Goal: Information Seeking & Learning: Find specific fact

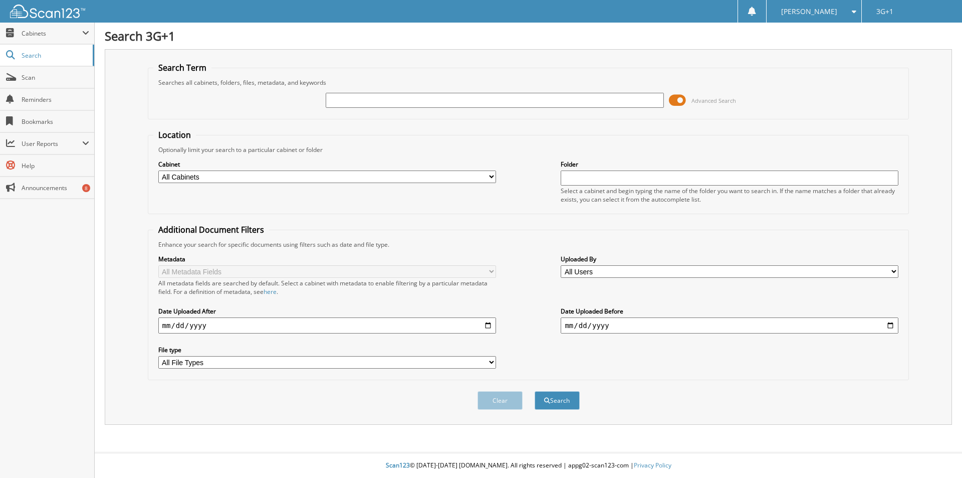
click at [482, 101] on input "text" at bounding box center [495, 100] width 338 height 15
type input "25349"
click at [535, 391] on button "Search" at bounding box center [557, 400] width 45 height 19
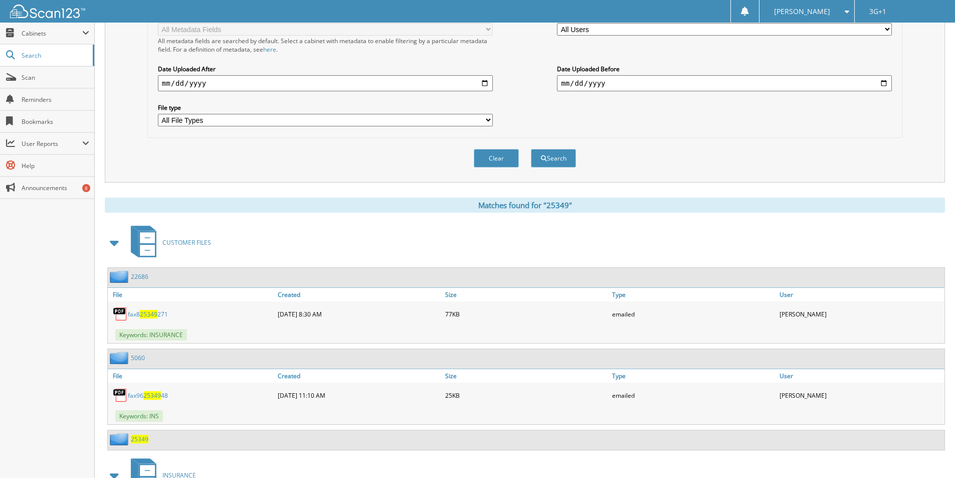
scroll to position [354, 0]
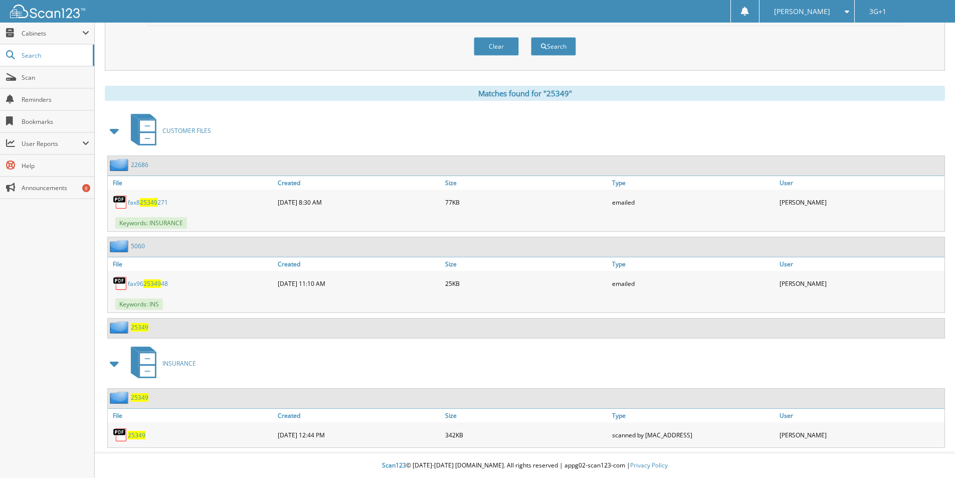
click at [142, 397] on span "25349" at bounding box center [140, 397] width 18 height 9
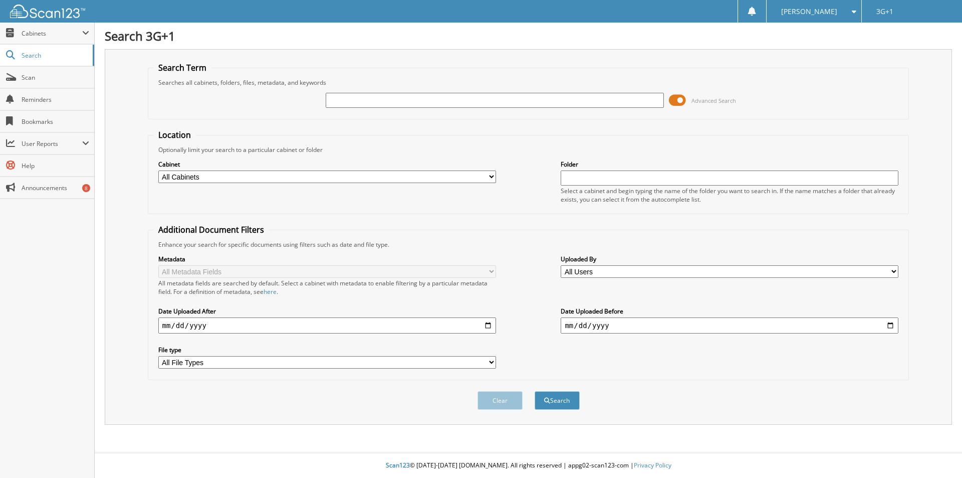
click at [477, 96] on input "text" at bounding box center [495, 100] width 338 height 15
type input "25349"
click at [535, 391] on button "Search" at bounding box center [557, 400] width 45 height 19
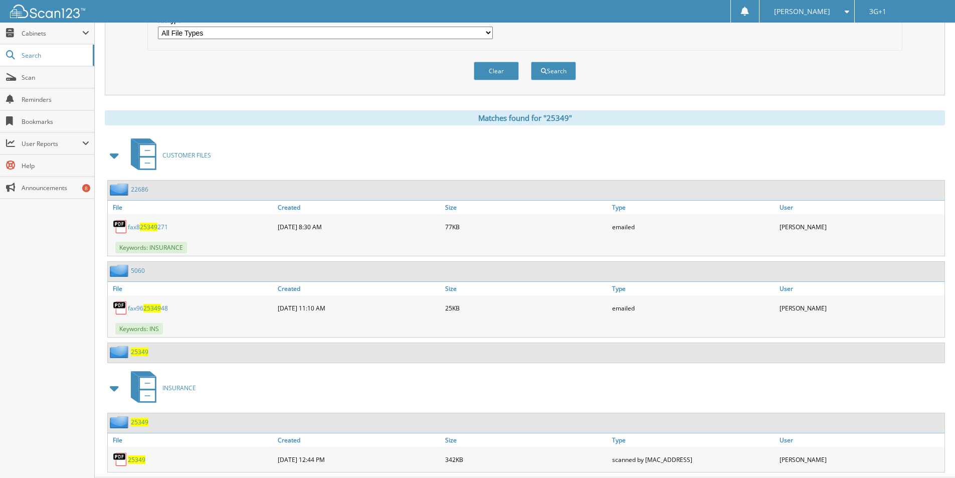
scroll to position [354, 0]
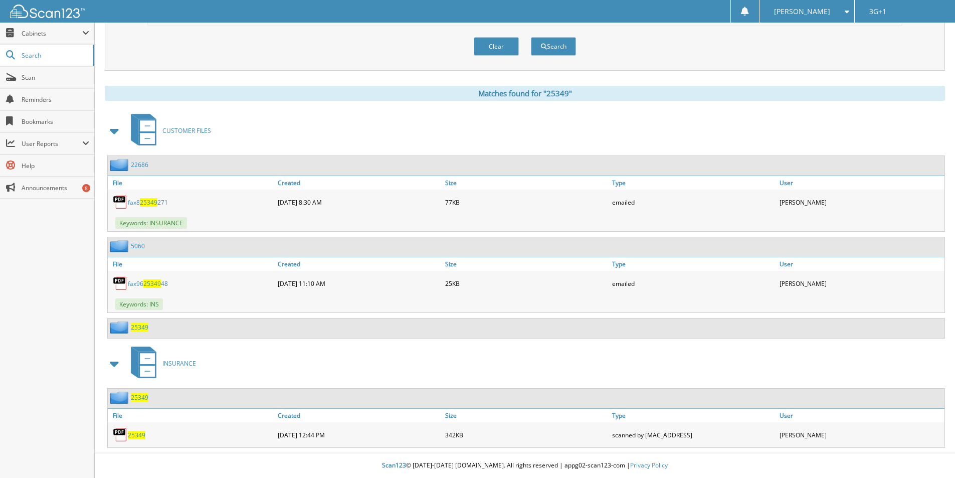
click at [144, 397] on span "25349" at bounding box center [140, 397] width 18 height 9
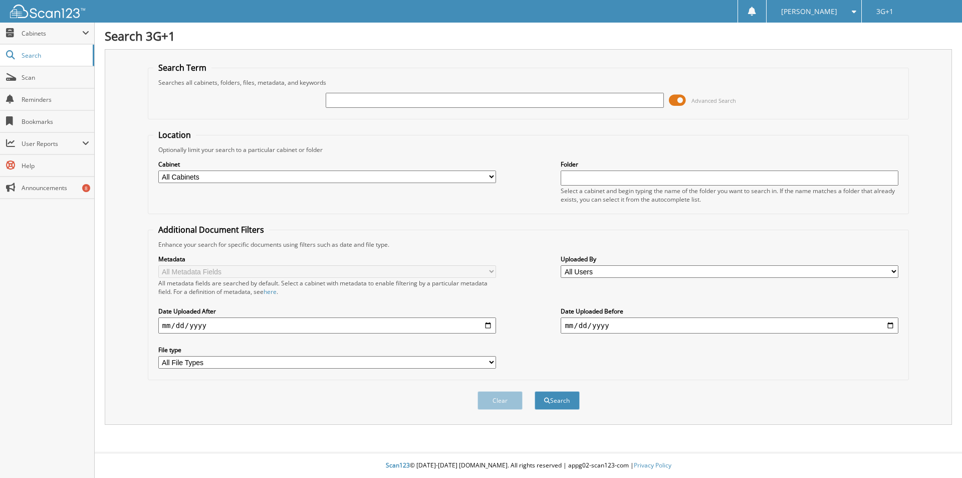
click at [535, 94] on input "text" at bounding box center [495, 100] width 338 height 15
type input "25349"
click at [535, 391] on button "Search" at bounding box center [557, 400] width 45 height 19
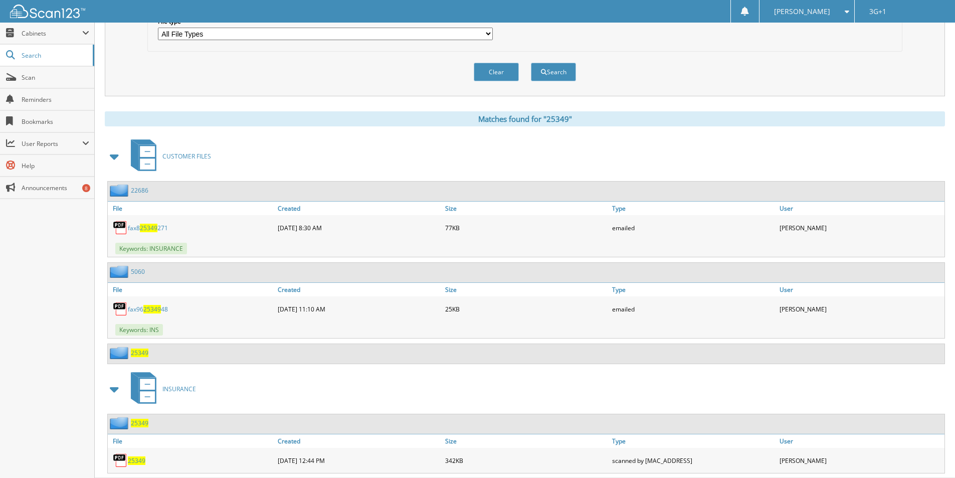
scroll to position [354, 0]
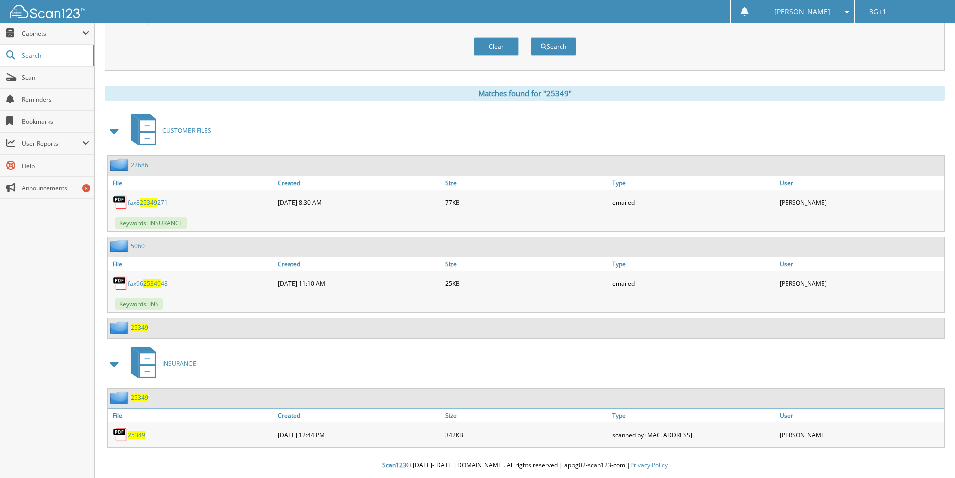
click at [139, 329] on span "25349" at bounding box center [140, 327] width 18 height 9
